Goal: Transaction & Acquisition: Subscribe to service/newsletter

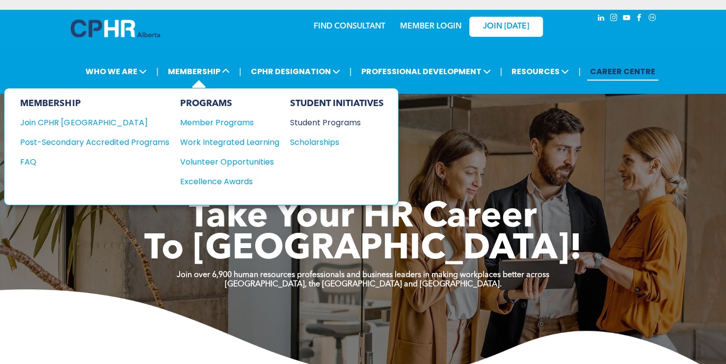
click at [323, 120] on div "Student Programs" at bounding box center [332, 122] width 84 height 12
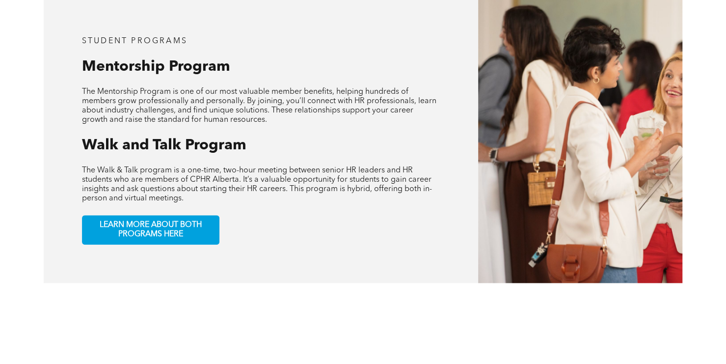
scroll to position [147, 0]
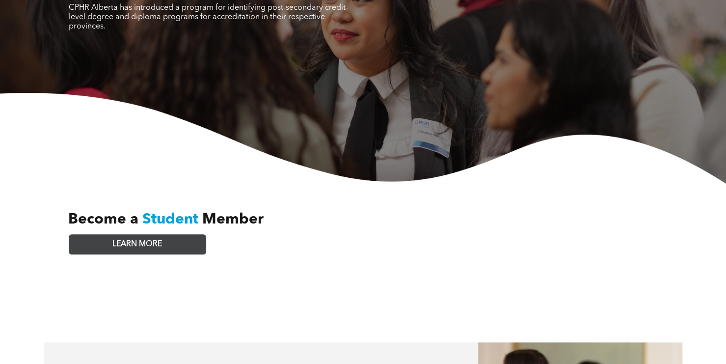
click at [139, 234] on link "LEARN MORE" at bounding box center [138, 244] width 138 height 20
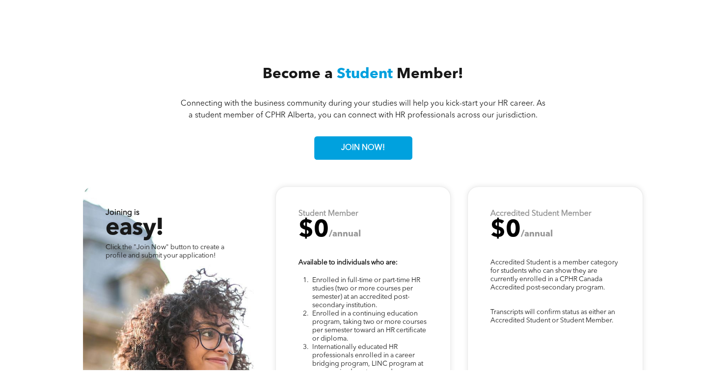
scroll to position [2337, 0]
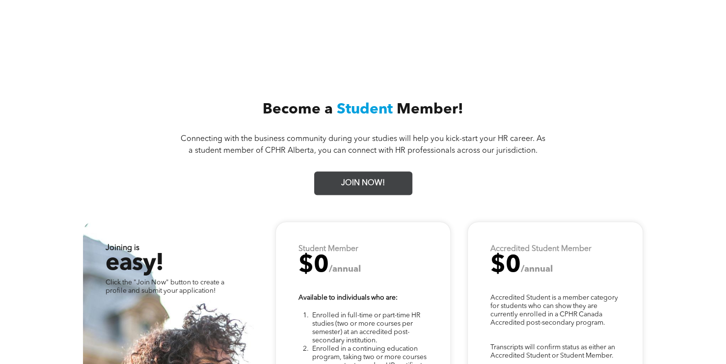
click at [379, 176] on span "JOIN NOW!" at bounding box center [363, 183] width 51 height 19
